Goal: Information Seeking & Learning: Learn about a topic

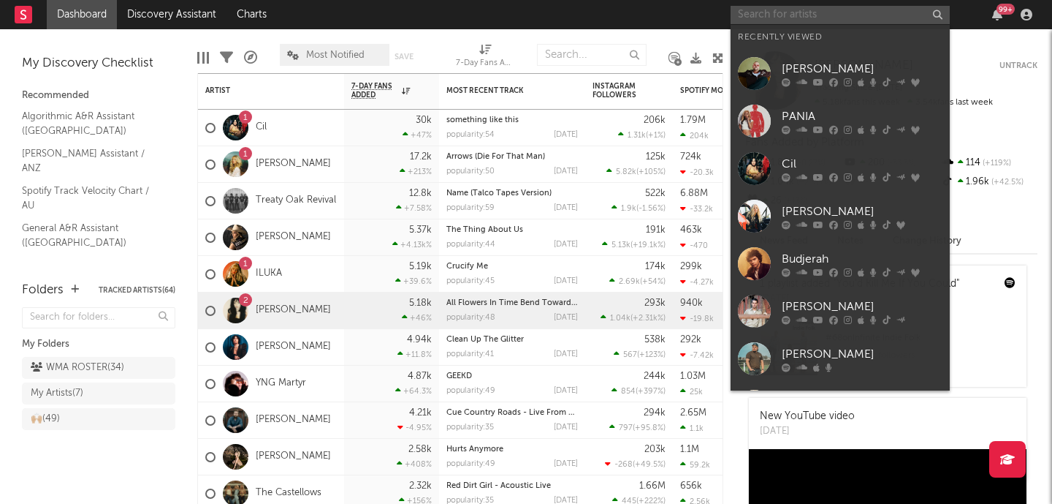
click at [799, 15] on input "text" at bounding box center [840, 15] width 219 height 18
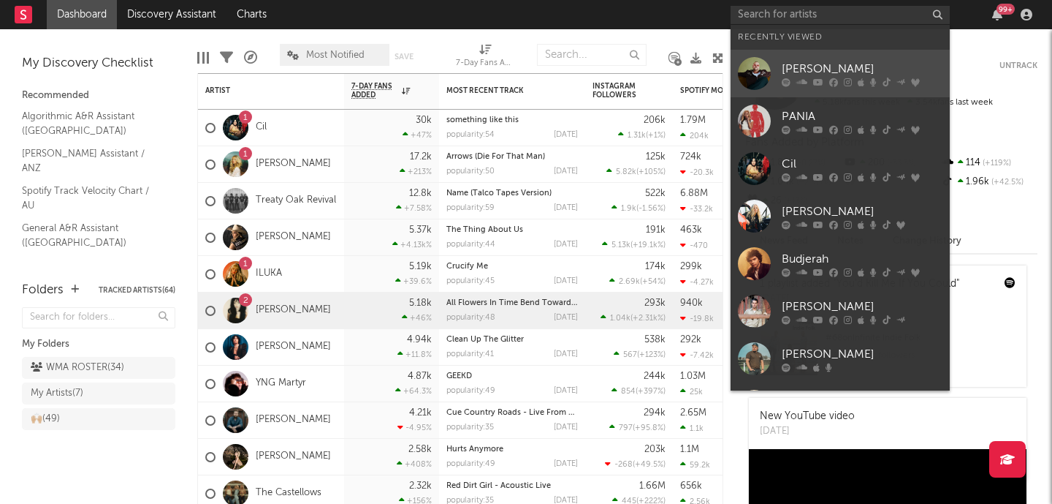
click at [764, 69] on div at bounding box center [754, 73] width 33 height 33
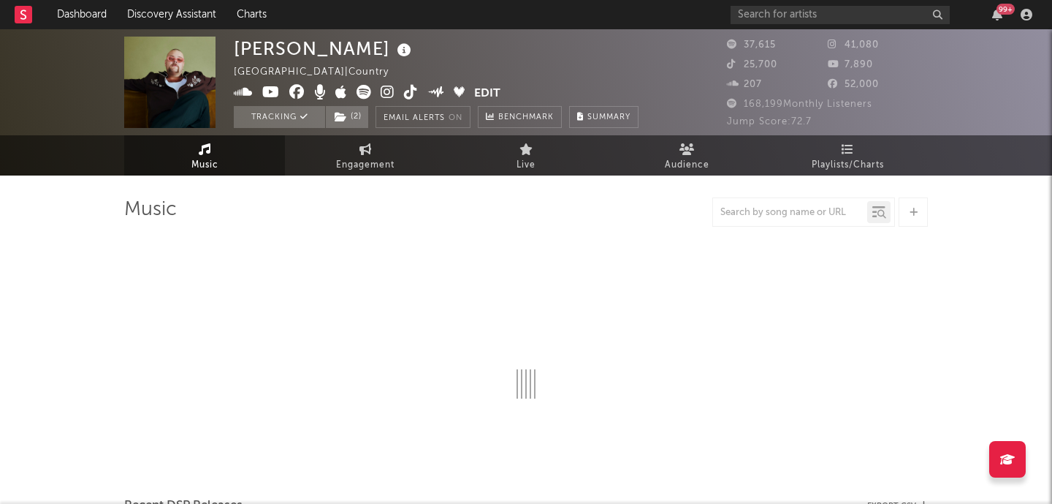
select select "6m"
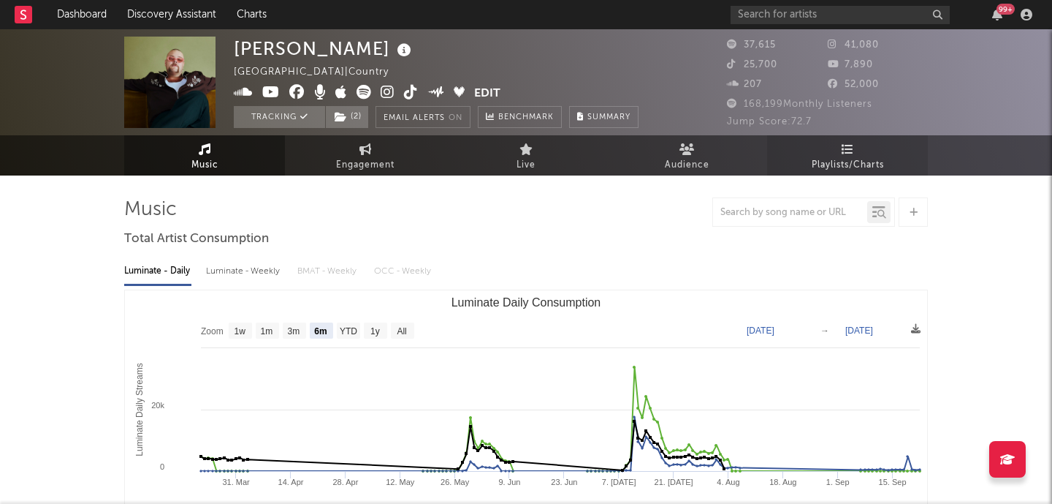
click at [804, 148] on link "Playlists/Charts" at bounding box center [847, 155] width 161 height 40
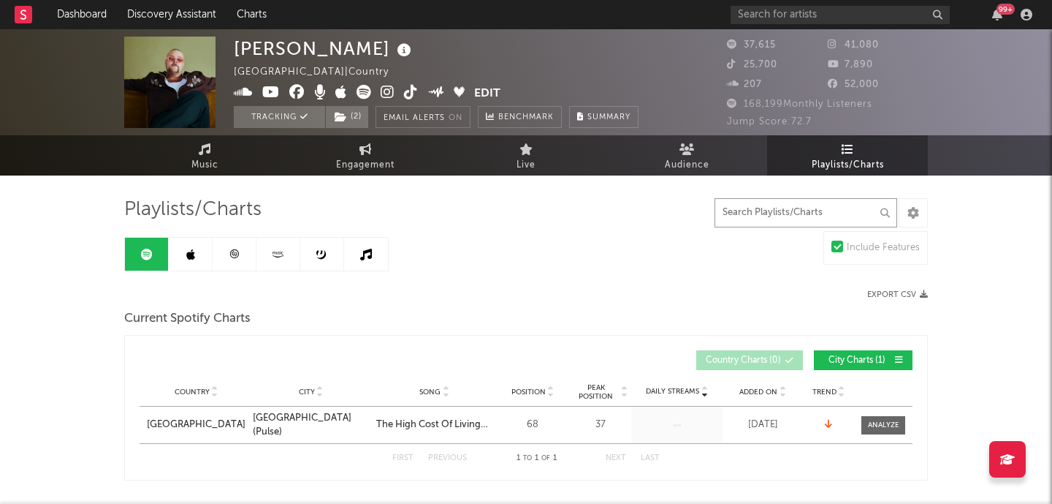
click at [770, 210] on input "text" at bounding box center [806, 212] width 183 height 29
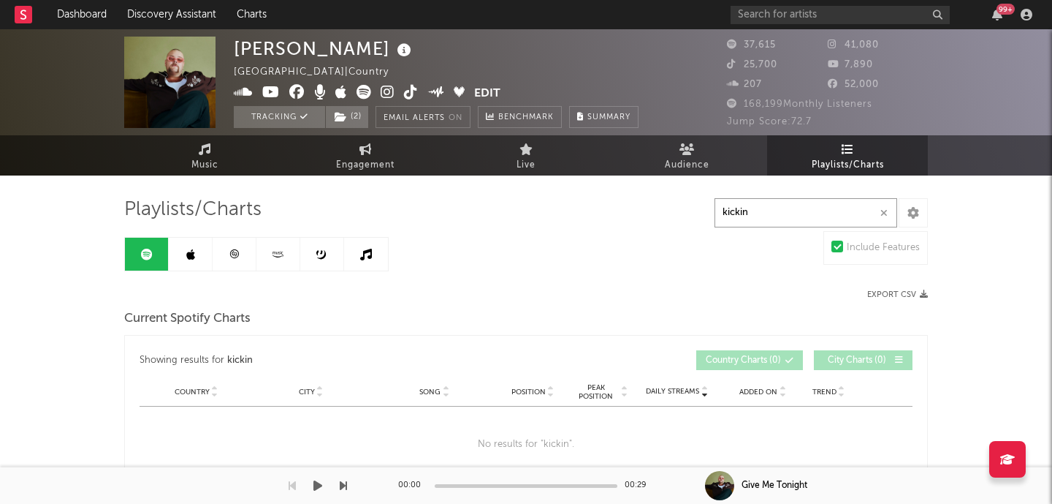
type input "kickin"
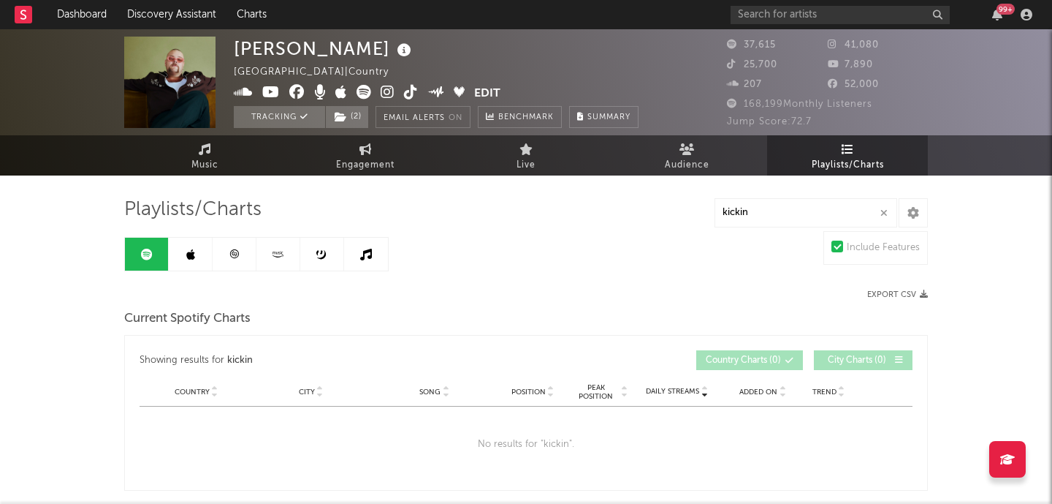
click at [188, 262] on link at bounding box center [191, 254] width 44 height 33
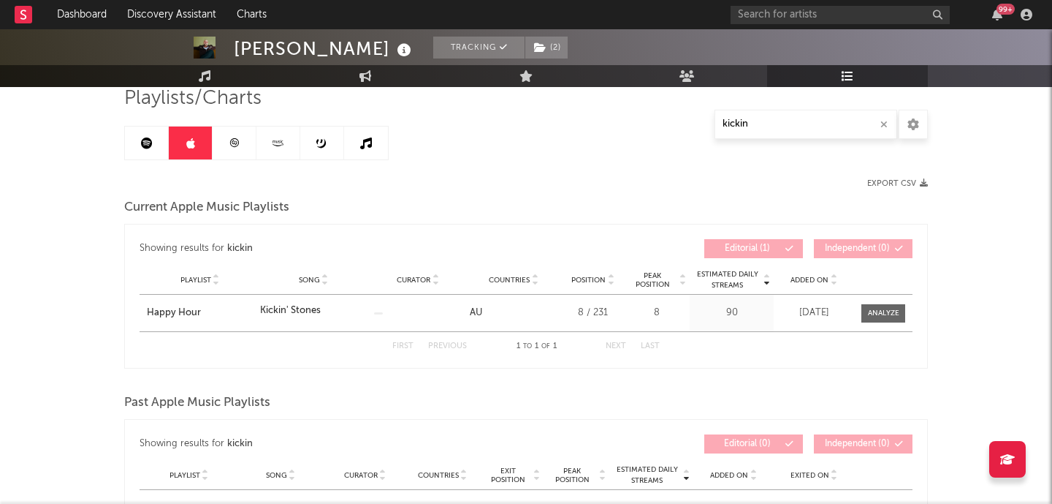
click at [229, 148] on icon at bounding box center [234, 142] width 11 height 11
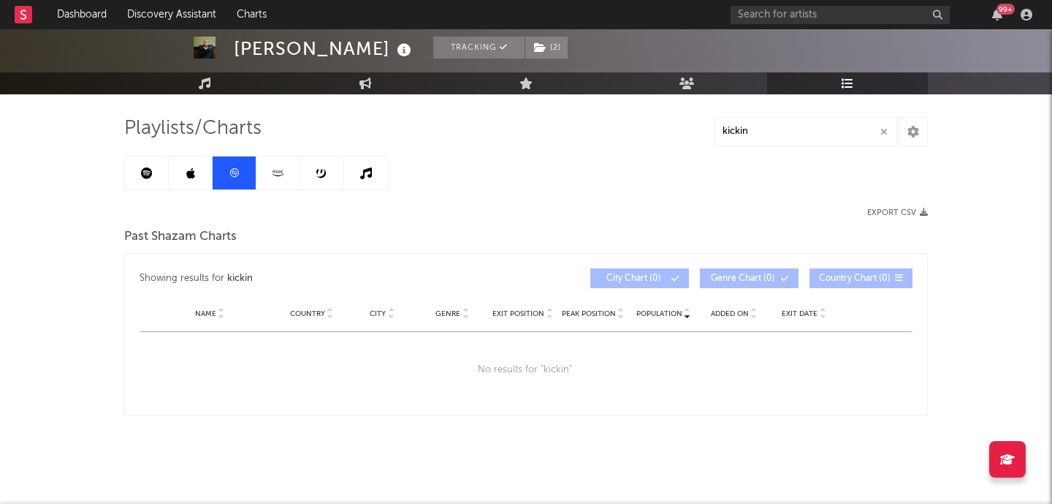
scroll to position [81, 0]
click at [292, 164] on link at bounding box center [279, 172] width 44 height 33
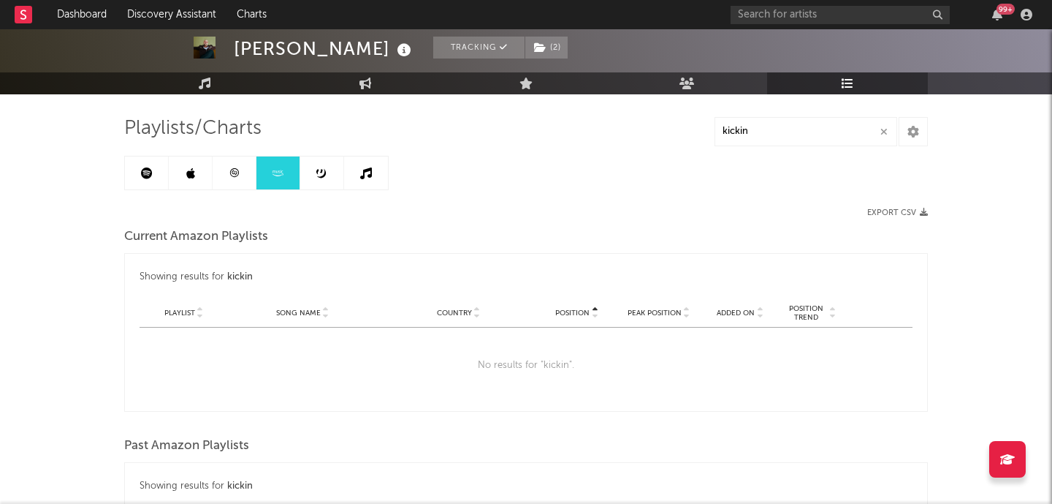
click at [321, 172] on icon at bounding box center [321, 172] width 3 height 4
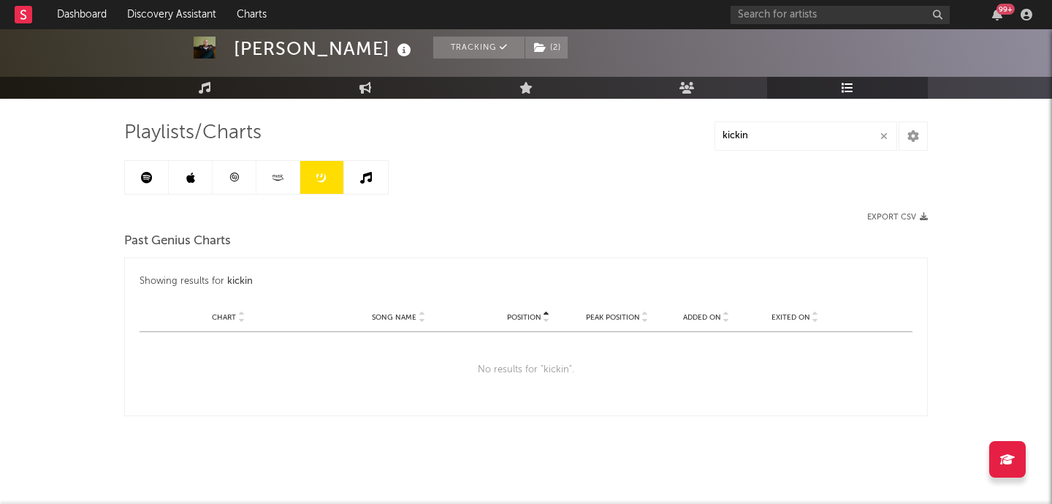
scroll to position [77, 0]
